Goal: Transaction & Acquisition: Purchase product/service

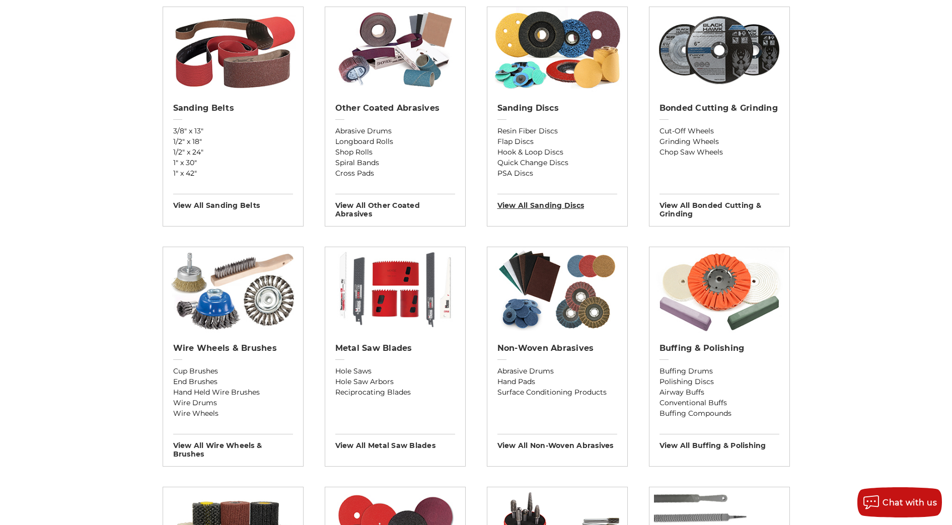
click at [544, 203] on h3 "View All sanding discs" at bounding box center [558, 202] width 120 height 16
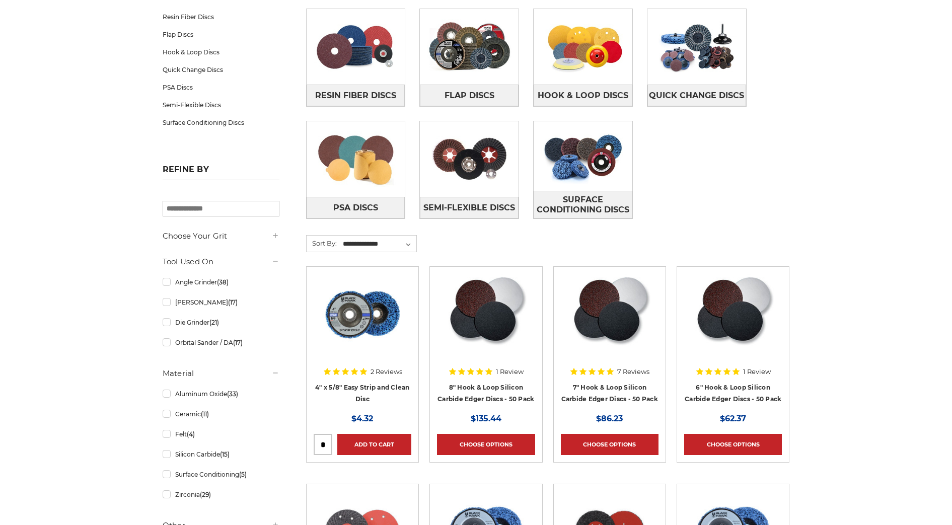
scroll to position [189, 0]
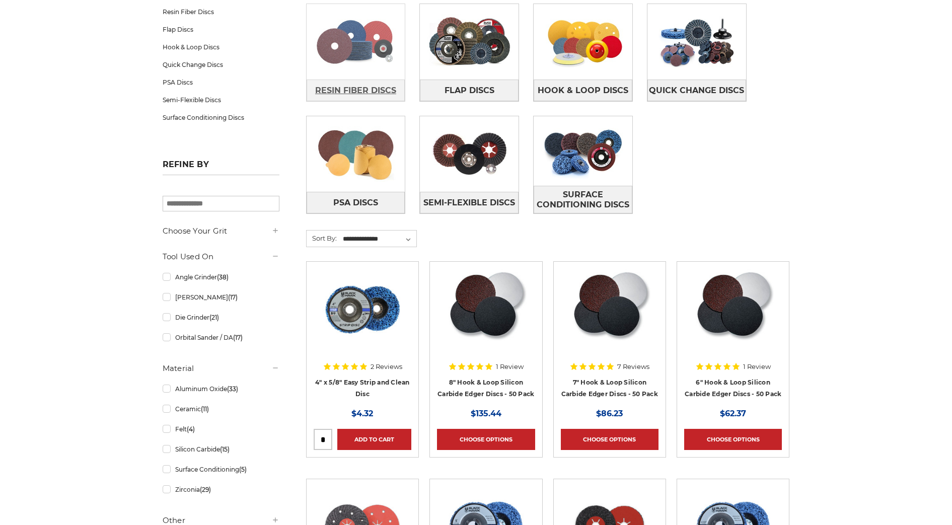
click at [346, 92] on span "Resin Fiber Discs" at bounding box center [355, 90] width 81 height 17
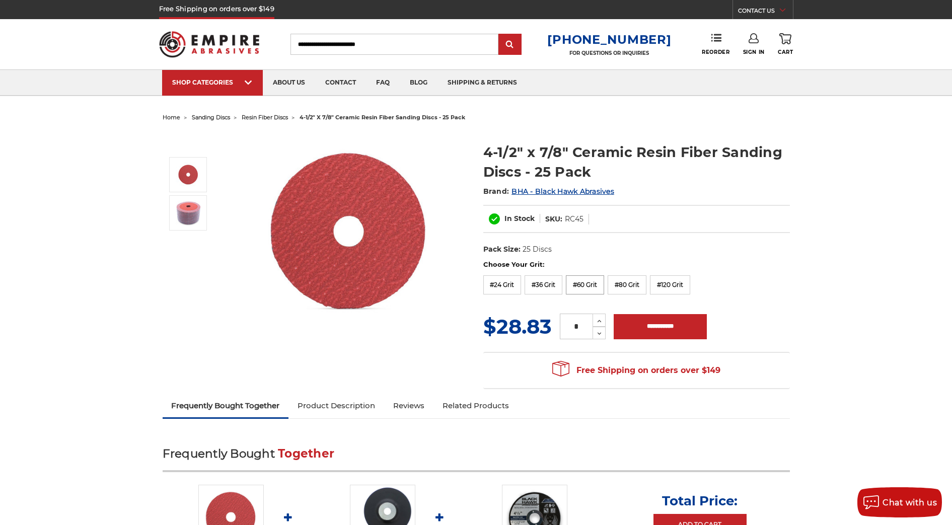
click at [579, 285] on label "#60 Grit" at bounding box center [585, 285] width 38 height 19
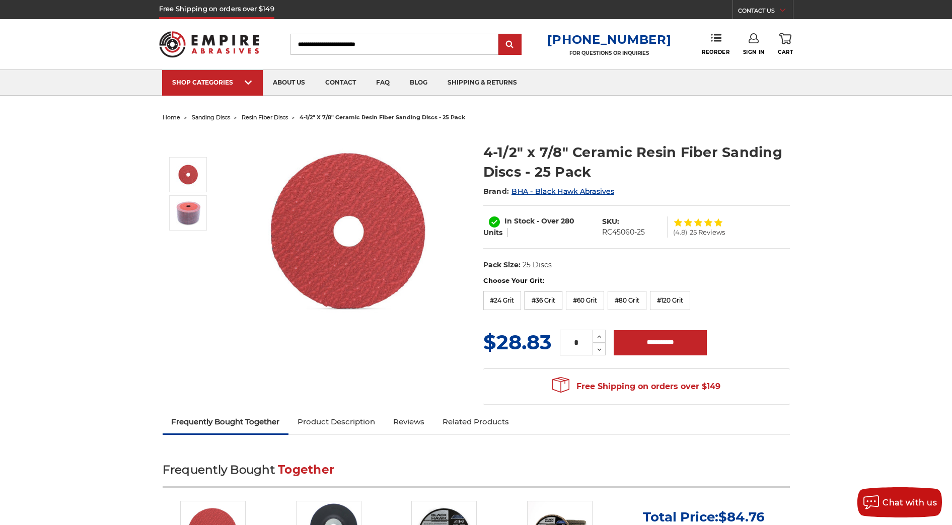
click at [546, 305] on label "#36 Grit" at bounding box center [544, 300] width 38 height 19
click at [600, 337] on icon at bounding box center [600, 336] width 8 height 9
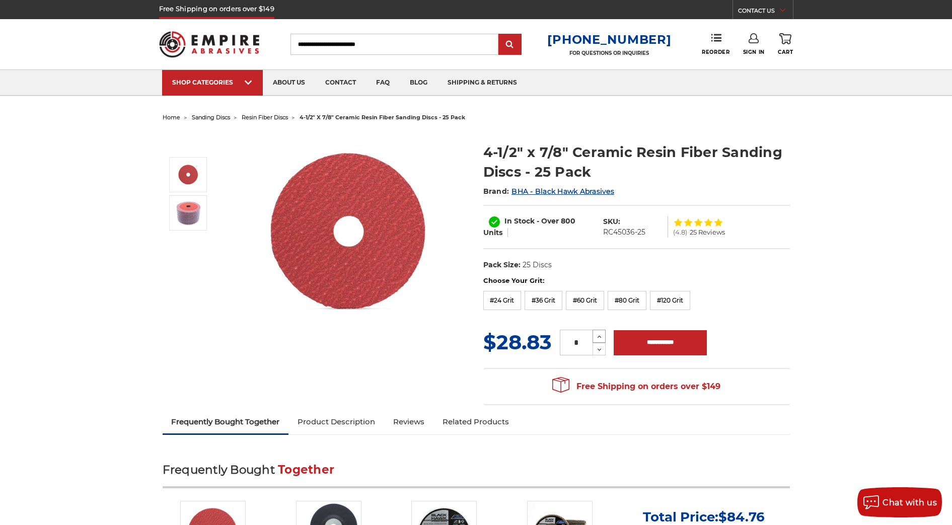
type input "*"
click at [647, 341] on input "**********" at bounding box center [660, 342] width 93 height 25
type input "**********"
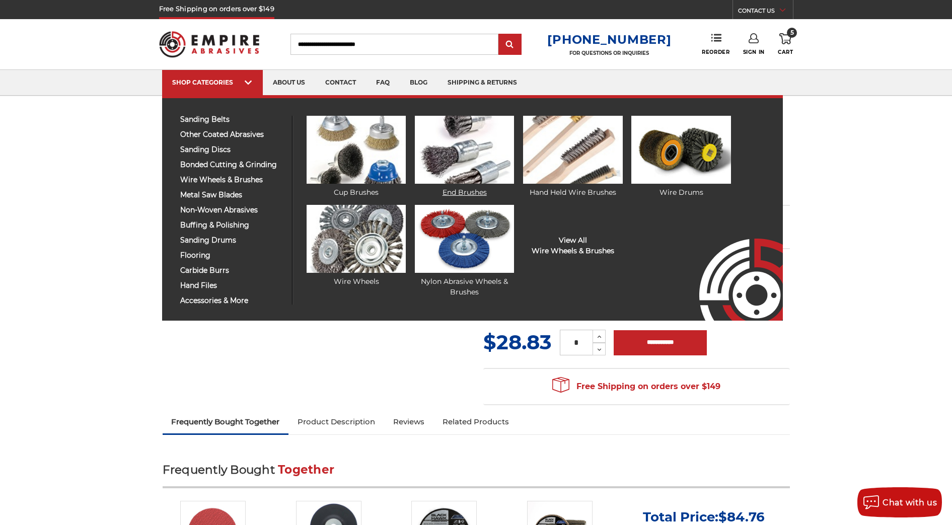
click at [469, 191] on link "End Brushes" at bounding box center [464, 157] width 99 height 82
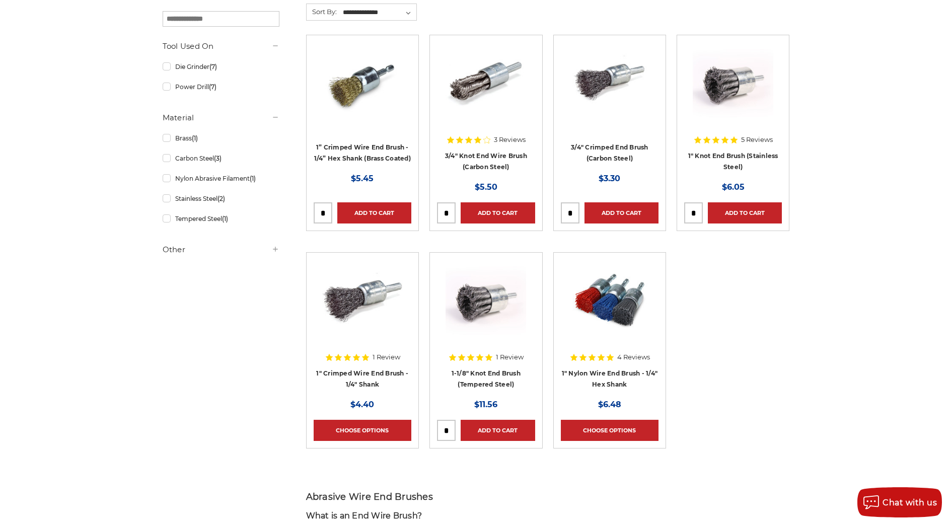
scroll to position [252, 0]
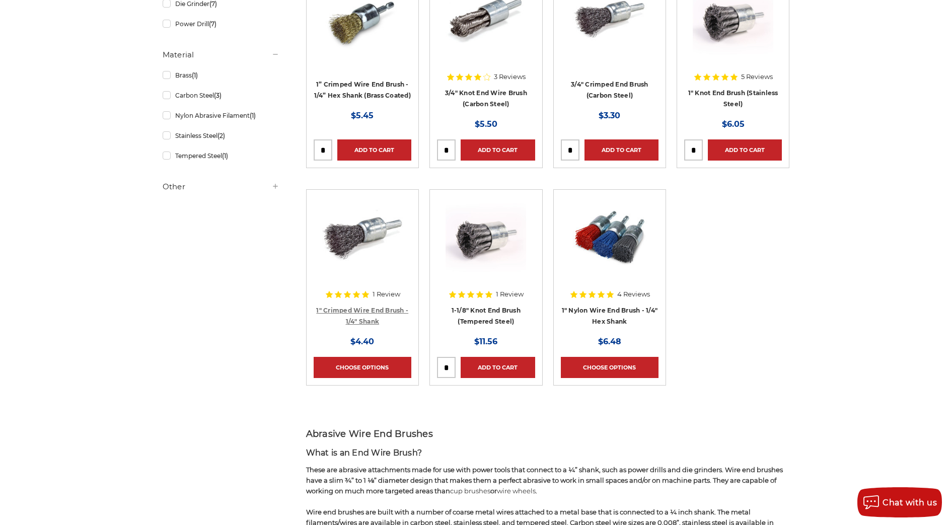
click at [351, 311] on link "1" Crimped Wire End Brush - 1/4" Shank" at bounding box center [362, 316] width 92 height 19
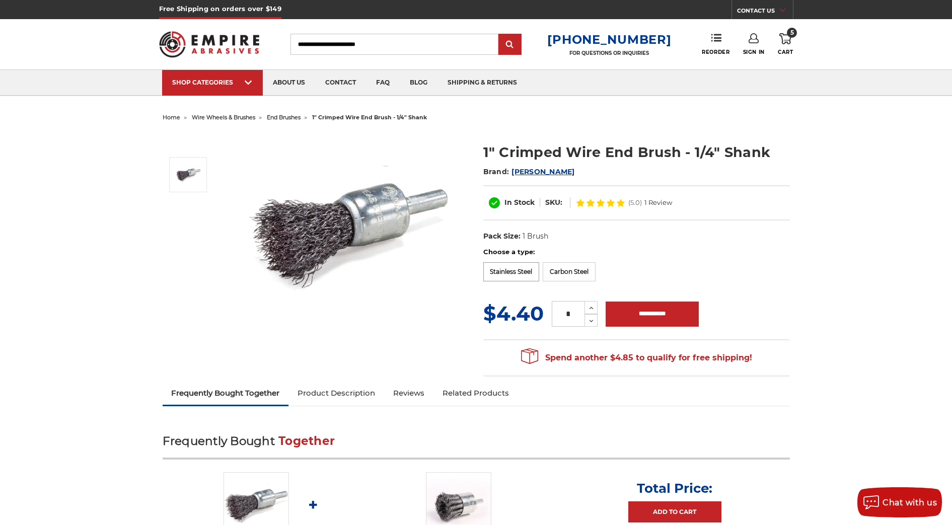
click at [509, 264] on label "Stainless Steel" at bounding box center [512, 271] width 56 height 19
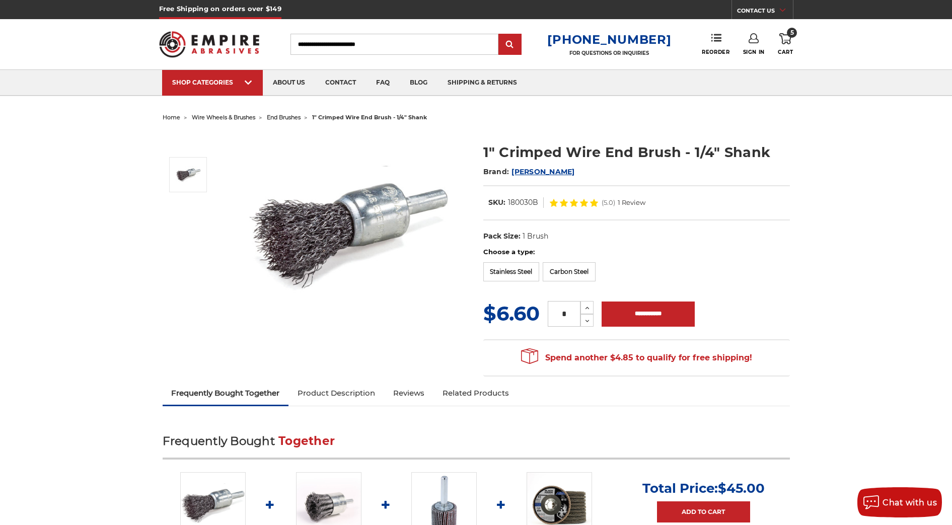
click at [568, 316] on input "*" at bounding box center [564, 314] width 33 height 26
type input "*"
type input "**"
click at [654, 315] on input "**********" at bounding box center [648, 314] width 93 height 25
type input "**********"
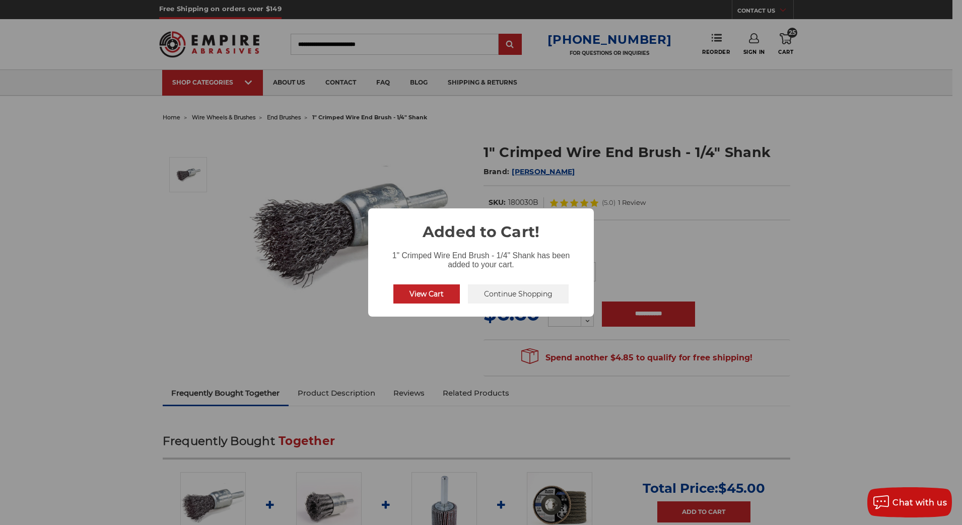
click at [496, 297] on button "Continue Shopping" at bounding box center [518, 294] width 101 height 19
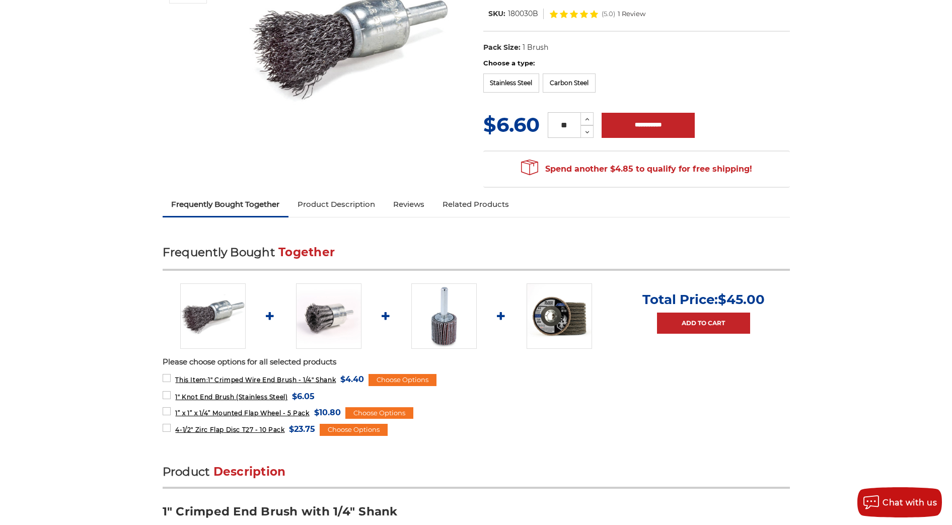
click at [350, 207] on link "Product Description" at bounding box center [337, 204] width 96 height 22
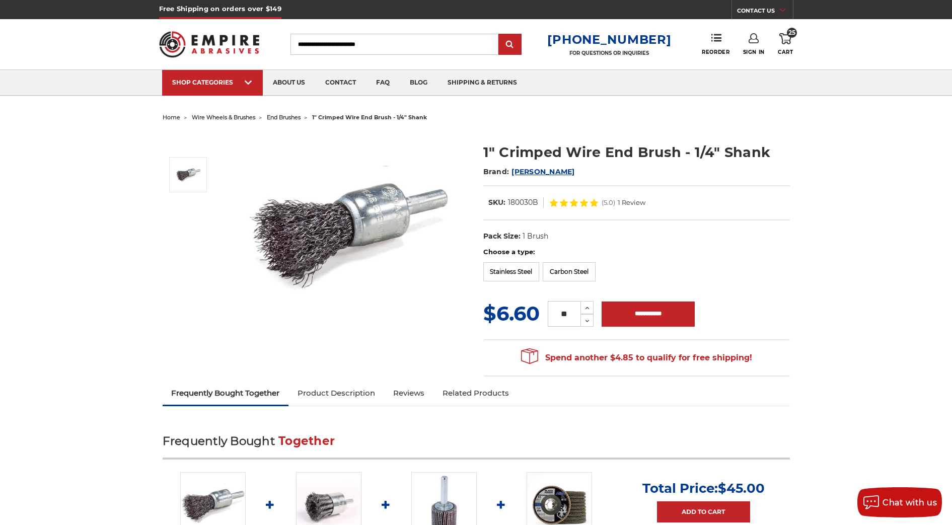
click at [785, 40] on icon at bounding box center [786, 38] width 12 height 11
click at [736, 89] on link "Check out now" at bounding box center [718, 85] width 124 height 22
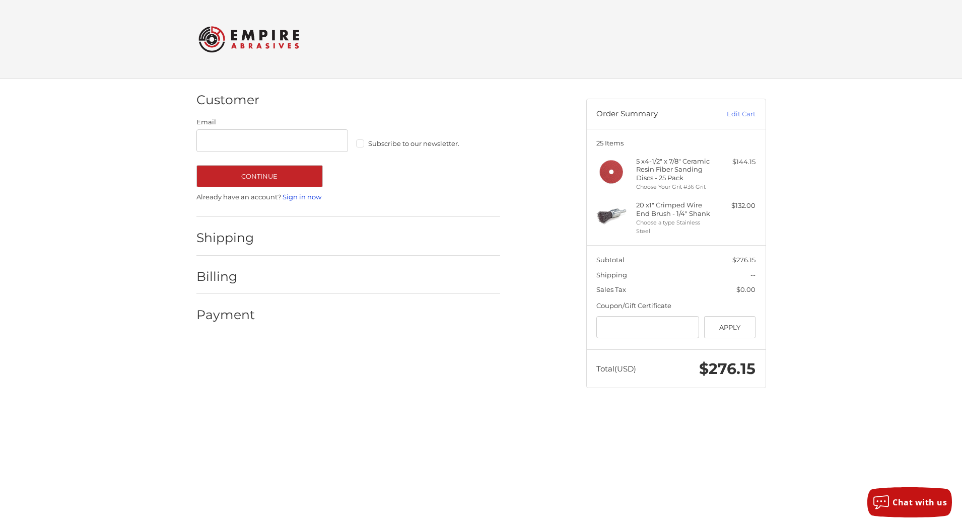
click at [289, 195] on link "Sign in now" at bounding box center [302, 197] width 39 height 8
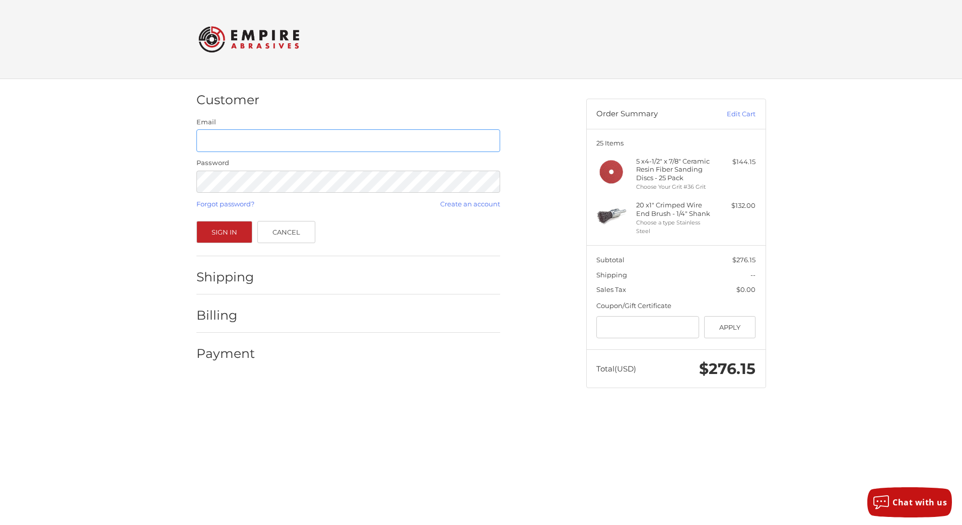
type input "**********"
click at [227, 233] on button "Sign In" at bounding box center [224, 232] width 56 height 22
click at [226, 234] on button "Sign In" at bounding box center [224, 232] width 56 height 22
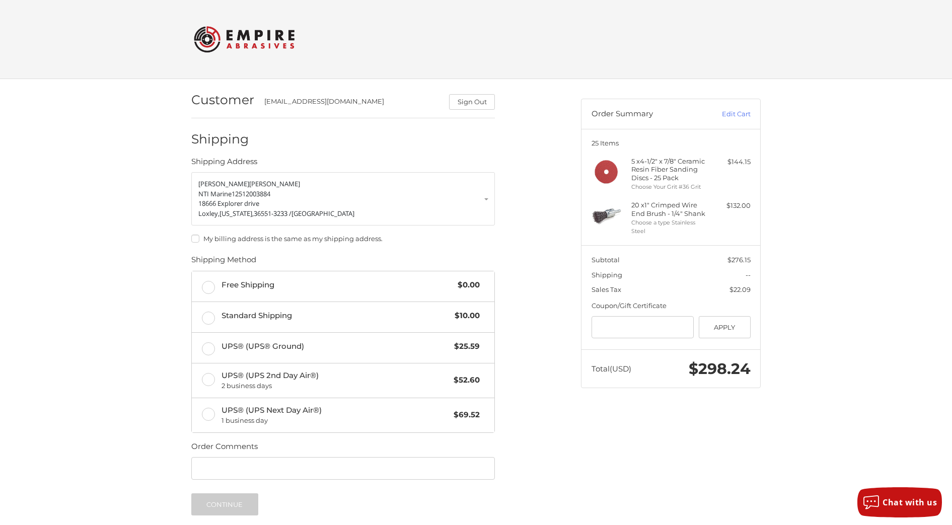
click at [198, 238] on label "My billing address is the same as my shipping address." at bounding box center [343, 239] width 304 height 8
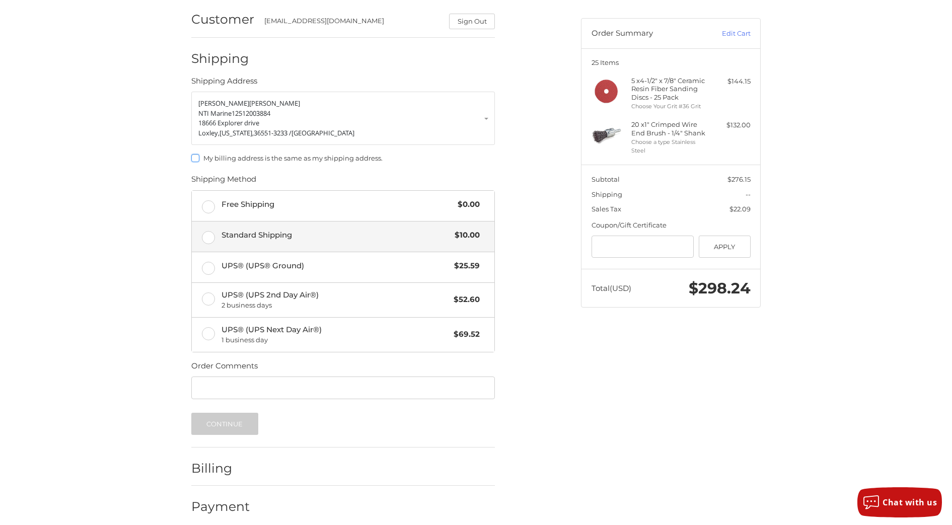
scroll to position [89, 0]
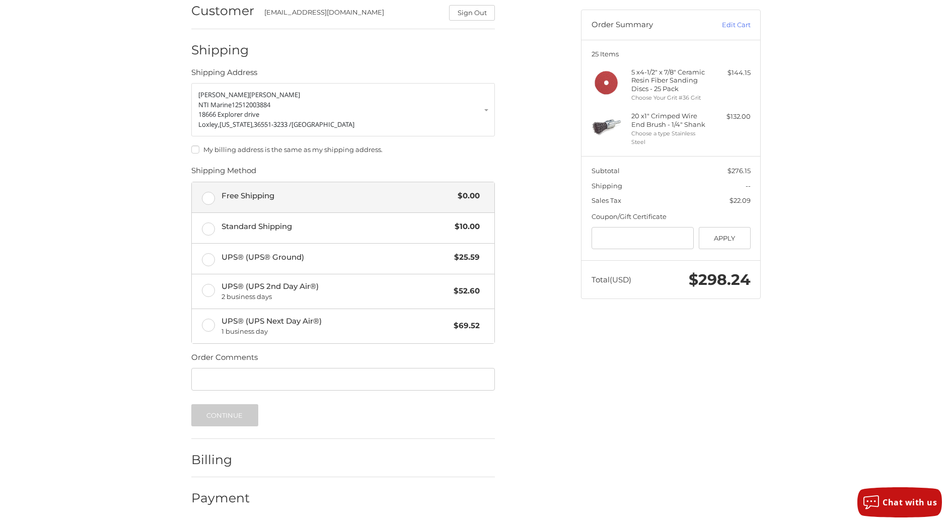
click at [209, 198] on label "Free Shipping $0.00" at bounding box center [343, 197] width 303 height 30
click at [204, 378] on input "Order Comments" at bounding box center [343, 379] width 304 height 23
type input "**********"
click at [225, 417] on button "Continue" at bounding box center [224, 415] width 67 height 22
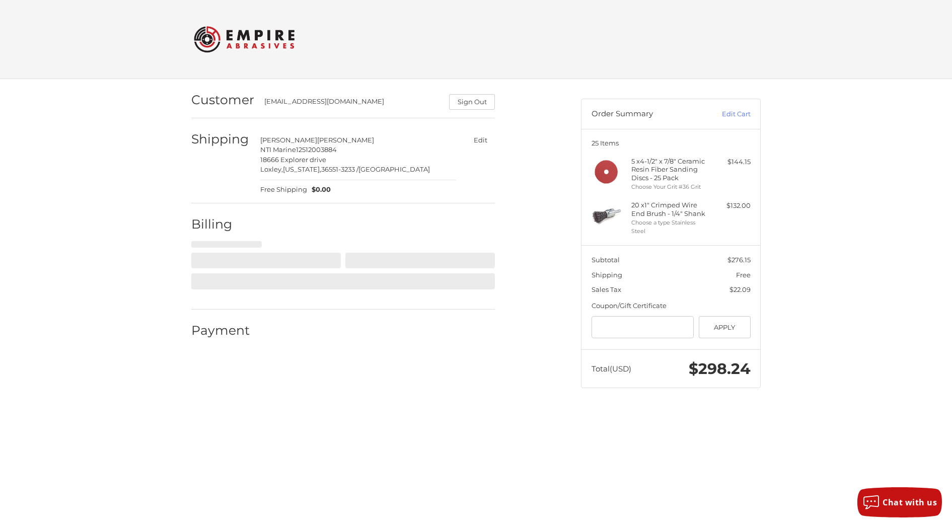
scroll to position [0, 0]
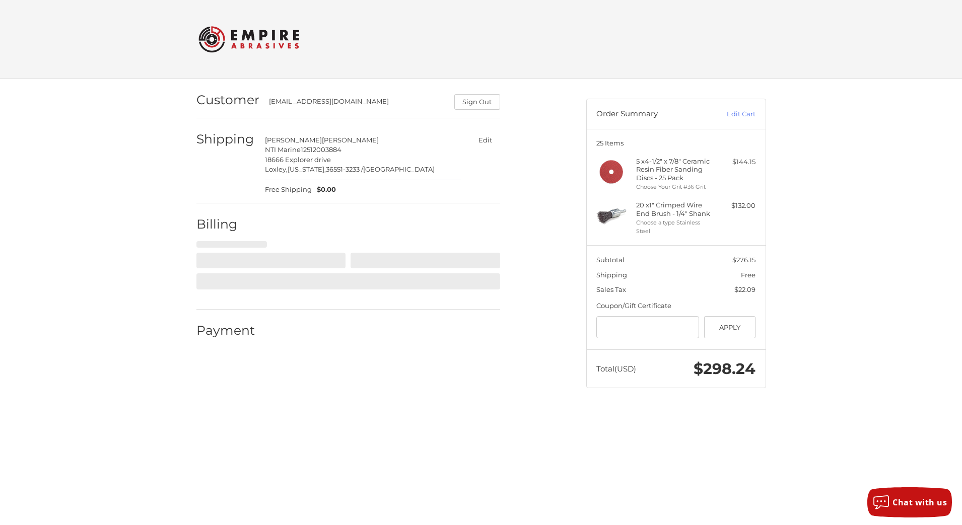
select select "**"
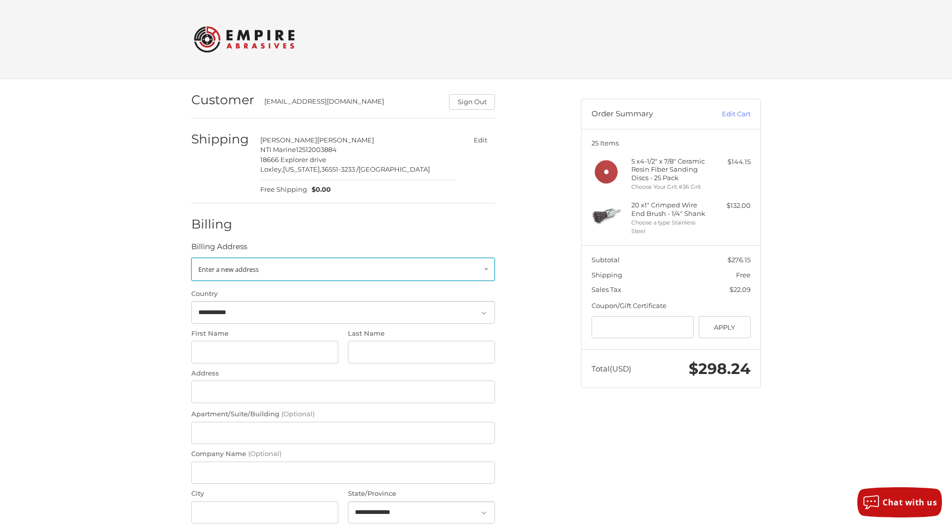
click at [289, 272] on link "Enter a new address" at bounding box center [343, 269] width 304 height 23
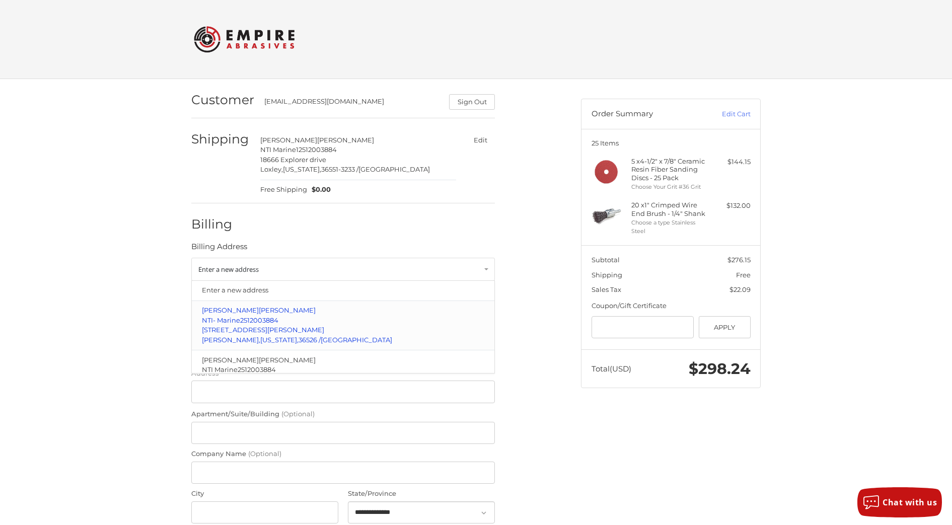
click at [261, 331] on span "[STREET_ADDRESS][PERSON_NAME]" at bounding box center [263, 330] width 122 height 8
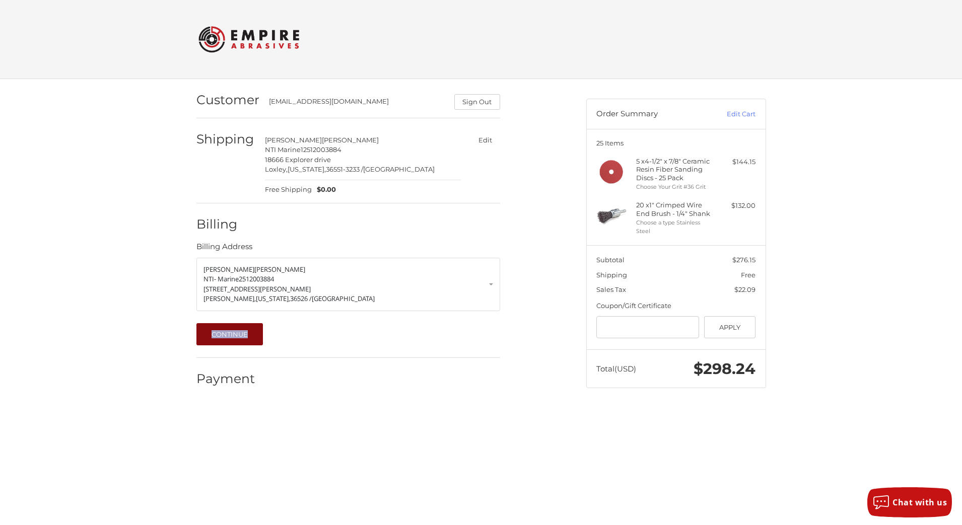
click at [213, 345] on li "Billing Billing Address michael Lee NTI- Marine 2512003884 9101 Milton Jones Ro…" at bounding box center [348, 280] width 304 height 155
drag, startPoint x: 213, startPoint y: 345, endPoint x: 208, endPoint y: 338, distance: 8.7
click at [208, 338] on button "Continue" at bounding box center [229, 334] width 67 height 22
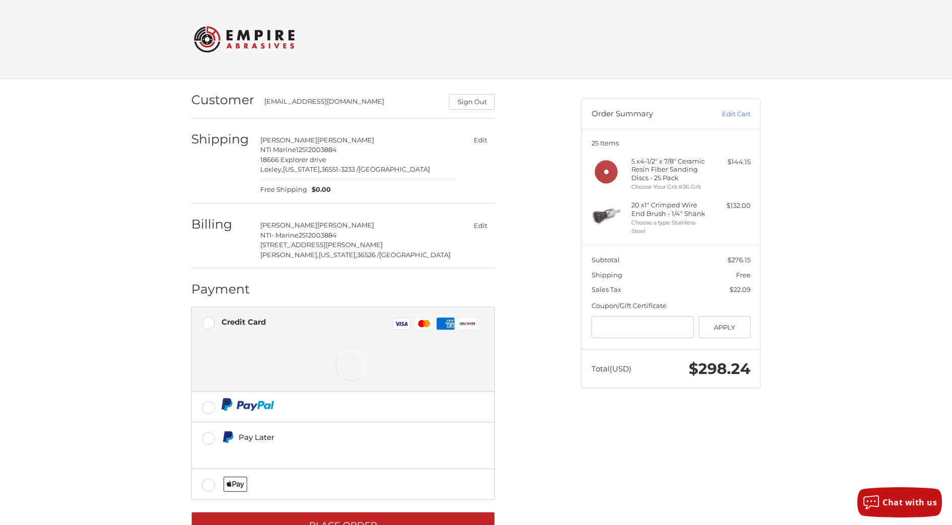
click at [308, 358] on div at bounding box center [351, 366] width 258 height 50
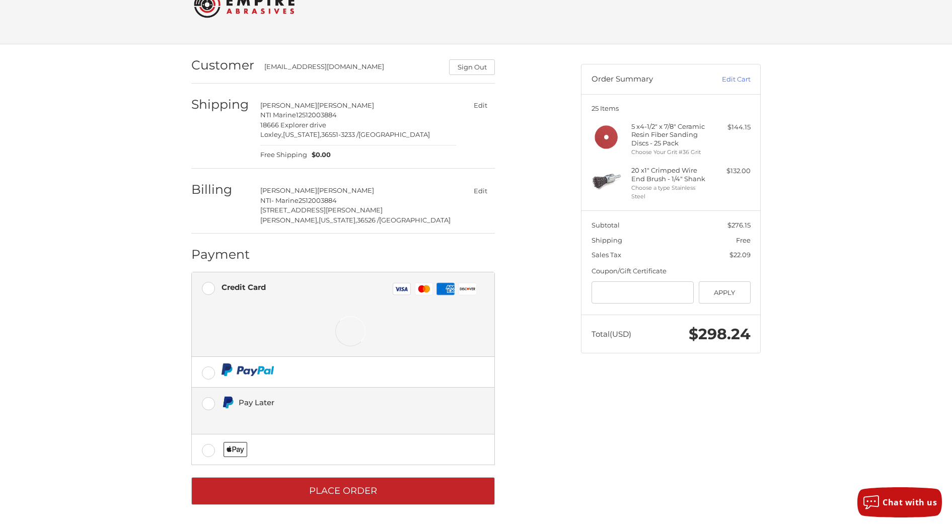
scroll to position [37, 0]
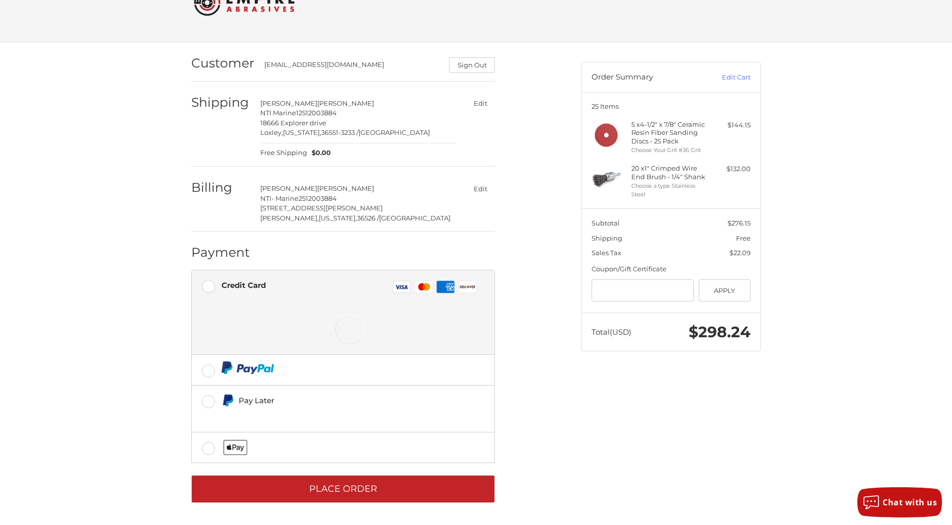
click at [445, 312] on div at bounding box center [351, 329] width 258 height 50
click at [519, 312] on ol "Customer mlee@nti-tech.com Sign Out Shipping Michael Lee NTI Marine 12512003884…" at bounding box center [362, 272] width 343 height 460
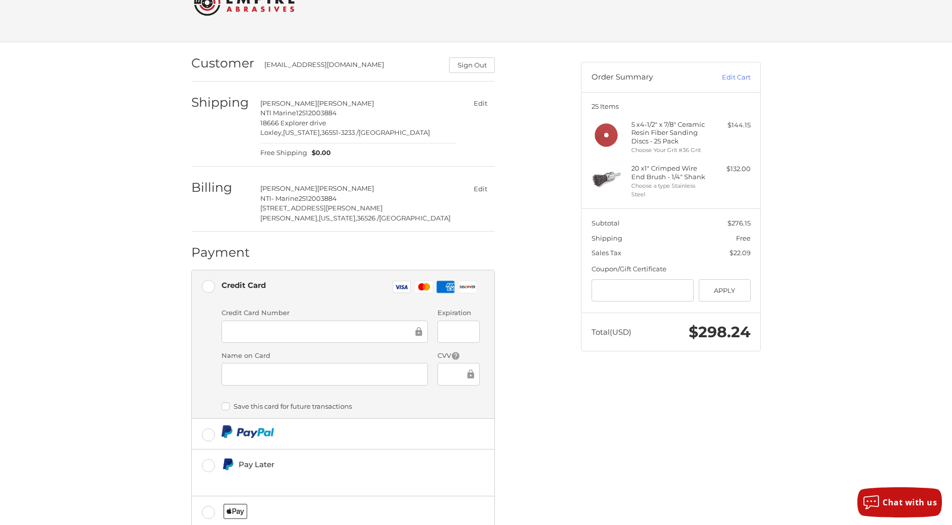
click at [316, 324] on div at bounding box center [325, 332] width 207 height 23
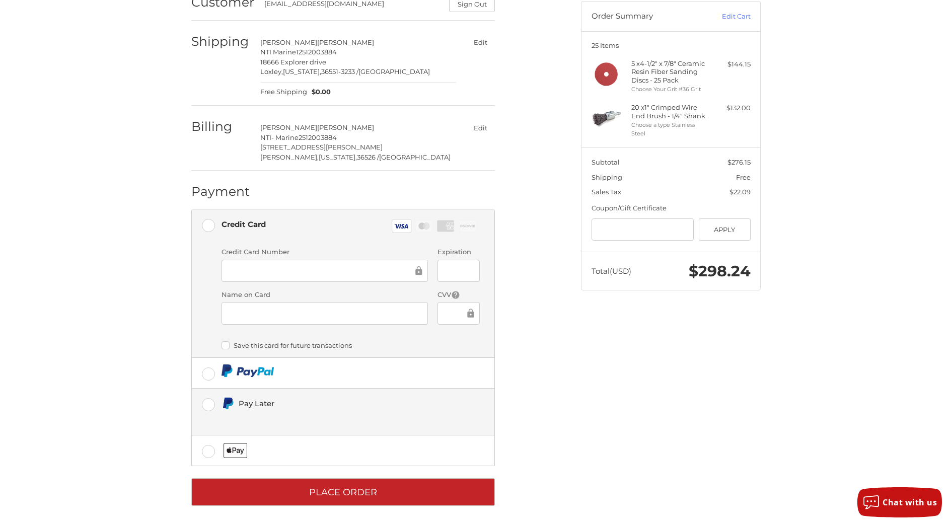
scroll to position [101, 0]
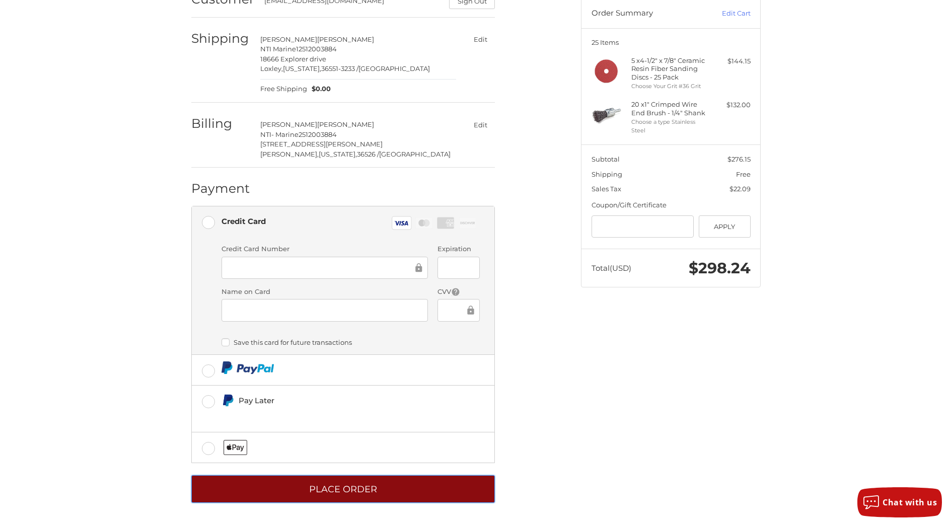
click at [337, 485] on button "Place Order" at bounding box center [343, 489] width 304 height 28
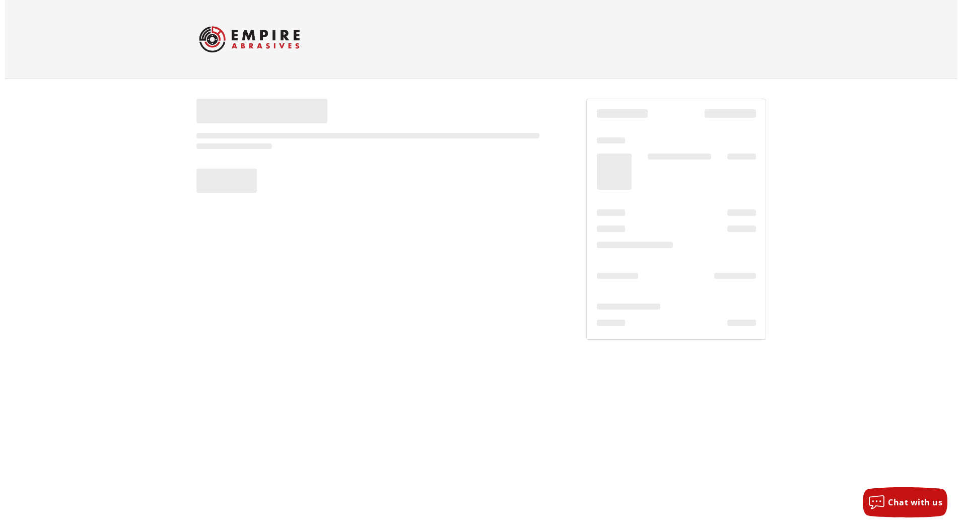
scroll to position [0, 0]
